Goal: Task Accomplishment & Management: Complete application form

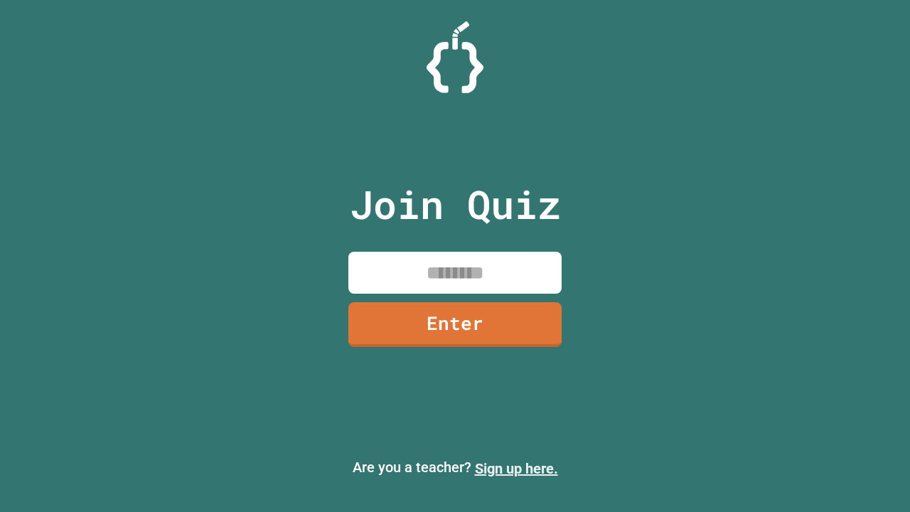
click at [516, 469] on link "Sign up here." at bounding box center [516, 468] width 83 height 17
